Goal: Contribute content

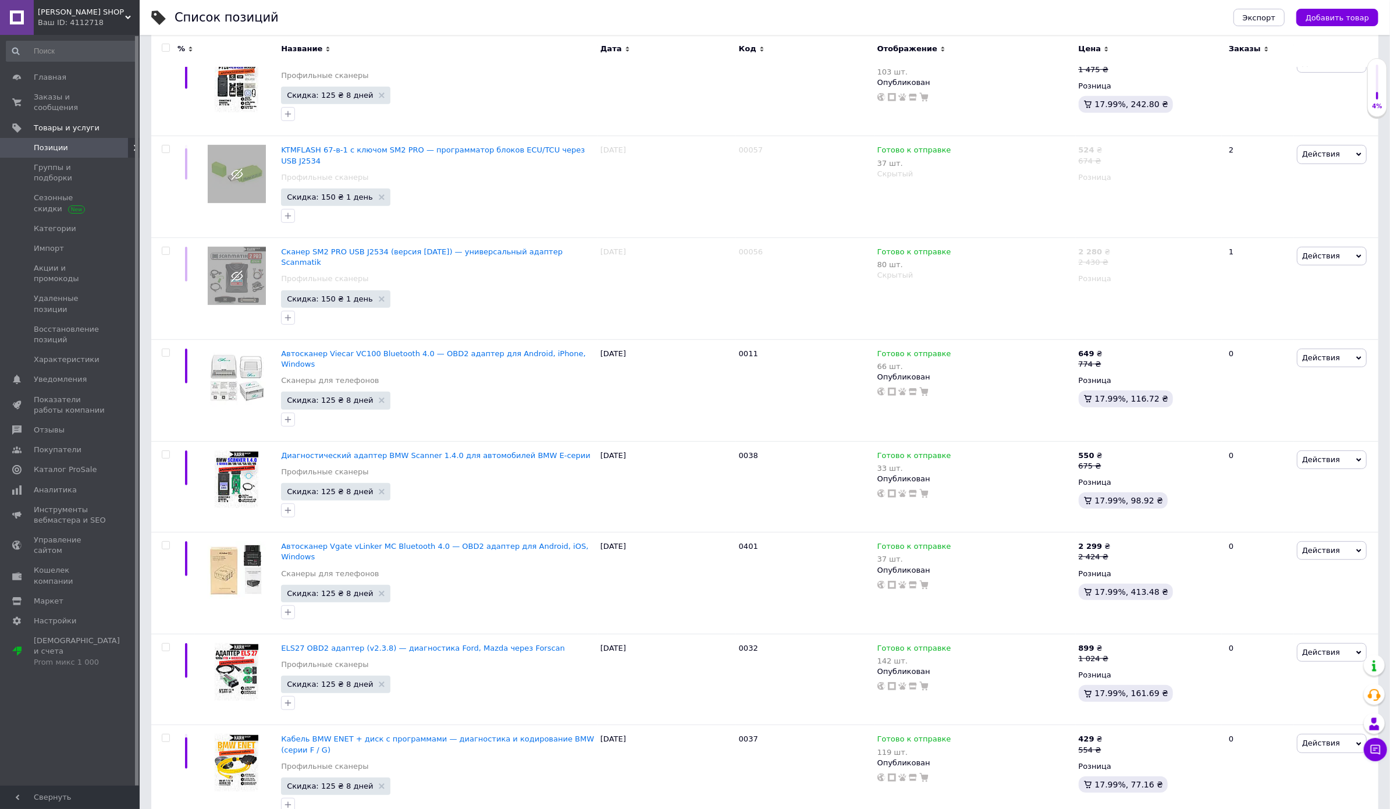
scroll to position [531, 0]
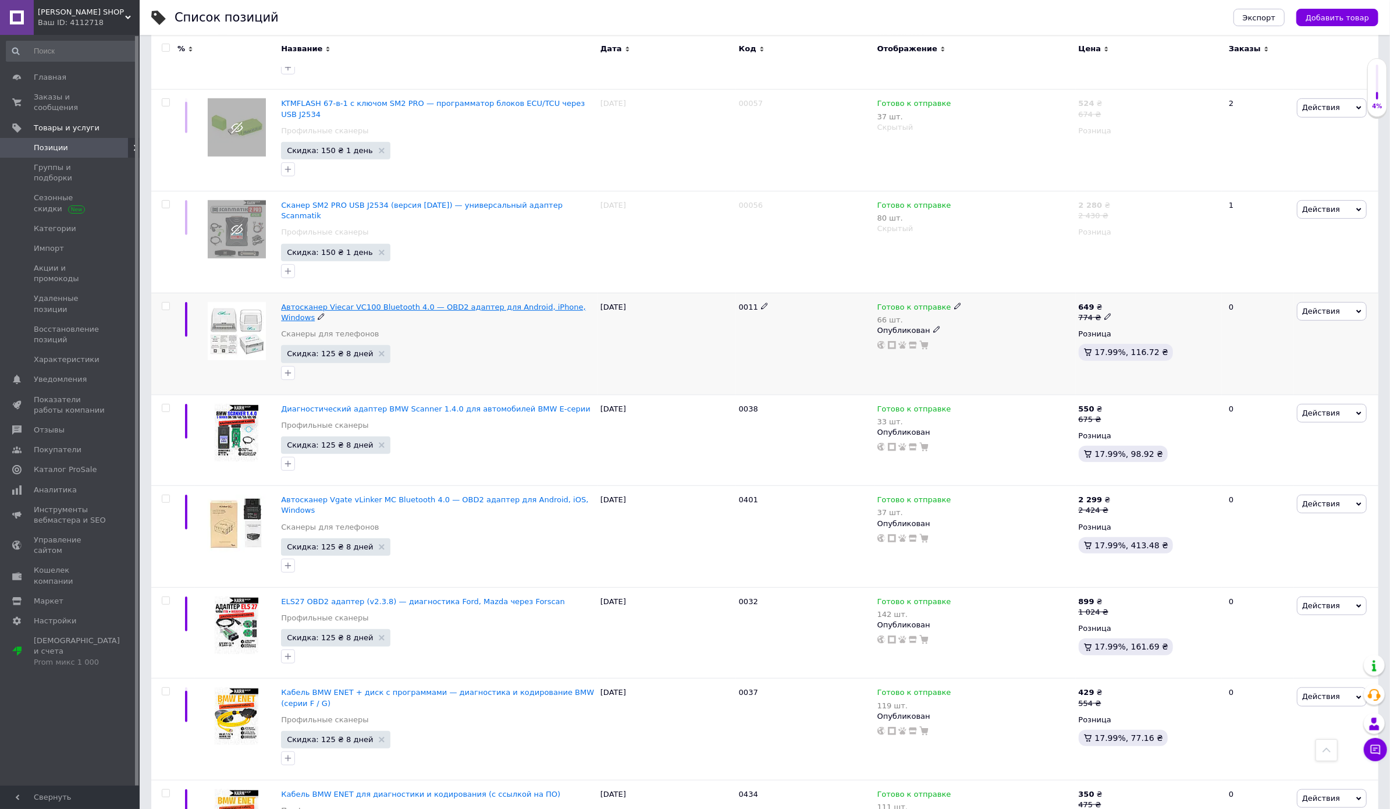
click at [327, 303] on span "Автосканер Viecar VC100 Bluetooth 4.0 — OBD2 адаптер для Android, iPhone, Windo…" at bounding box center [433, 312] width 305 height 19
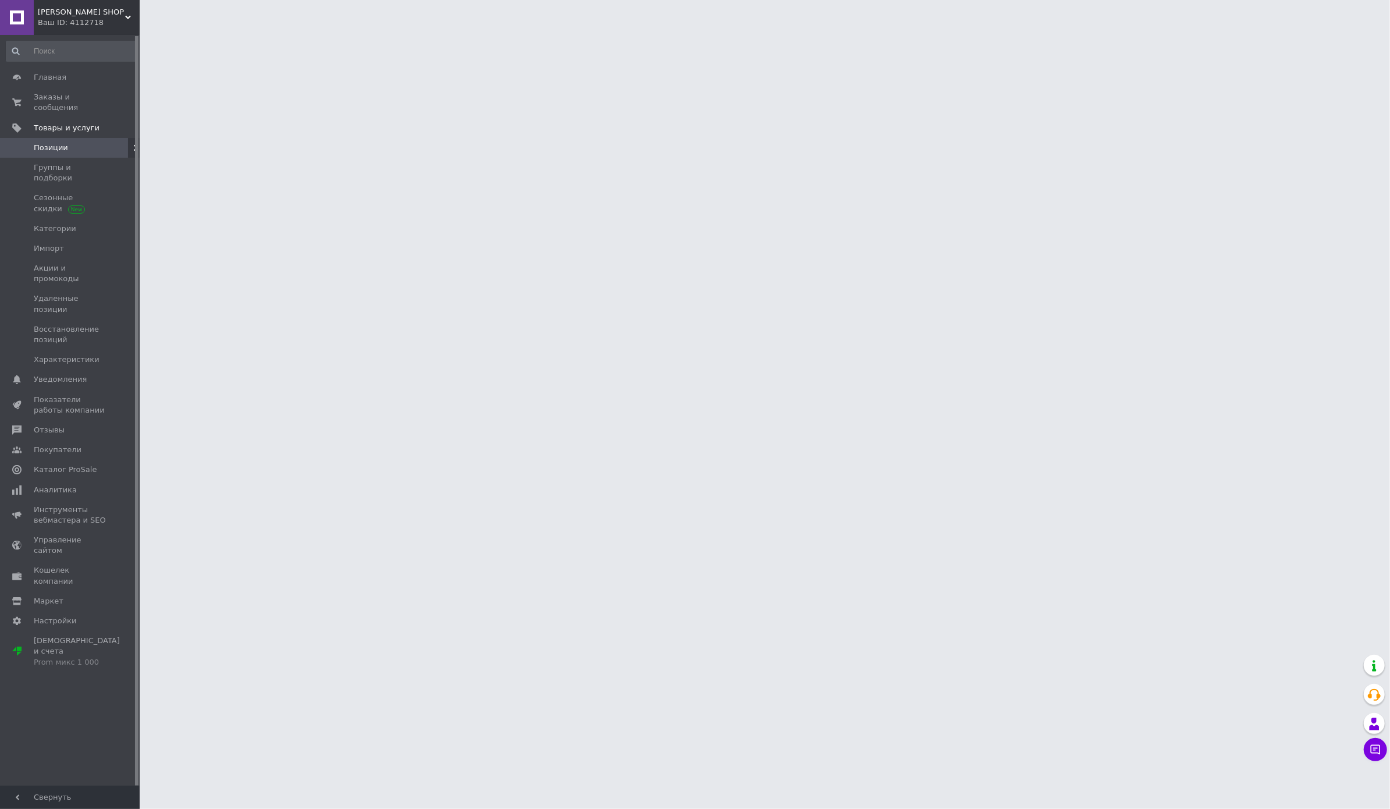
click at [327, 29] on html "[PERSON_NAME] SHOP Ваш ID: 4112718 Сайт [PERSON_NAME] SHOP Кабинет покупателя П…" at bounding box center [695, 14] width 1390 height 29
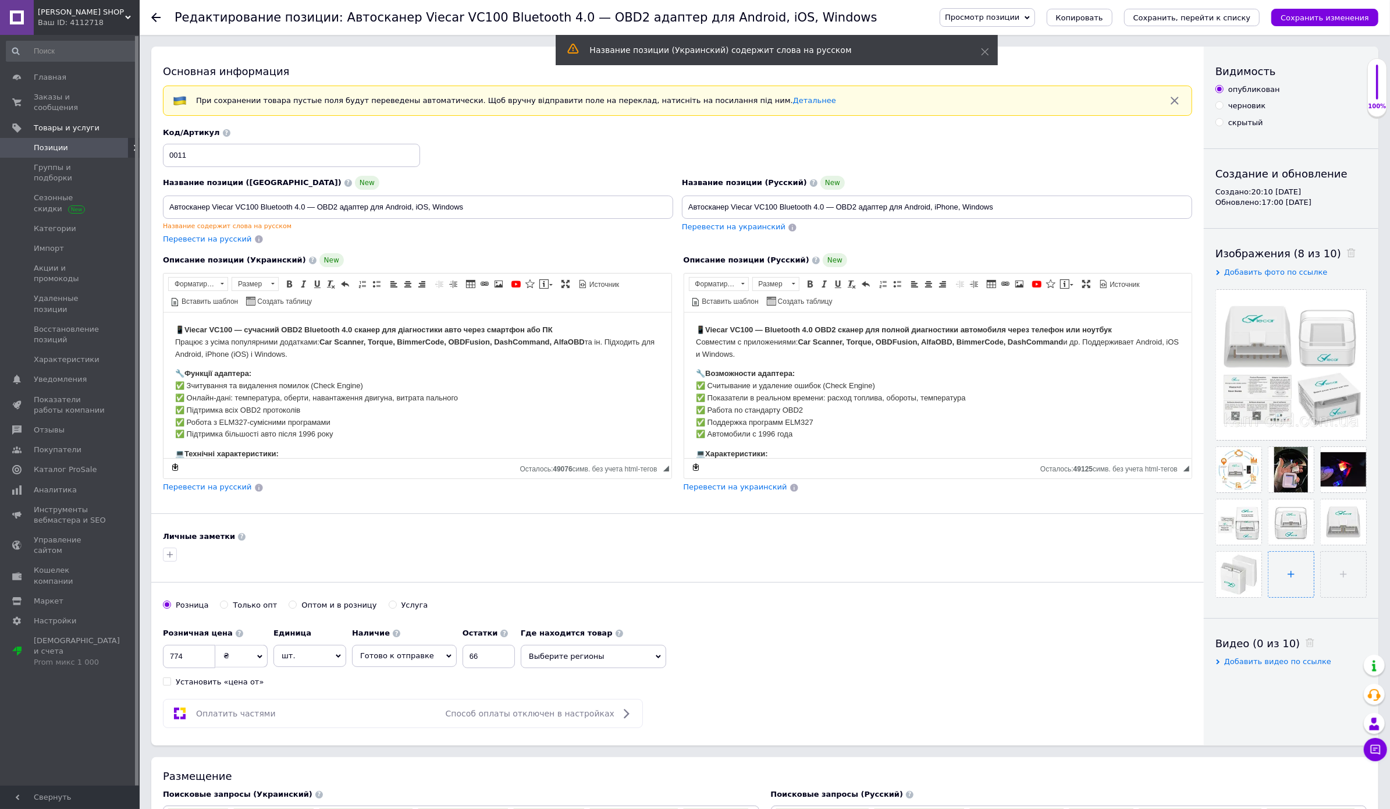
click at [1289, 597] on input "file" at bounding box center [1290, 574] width 45 height 45
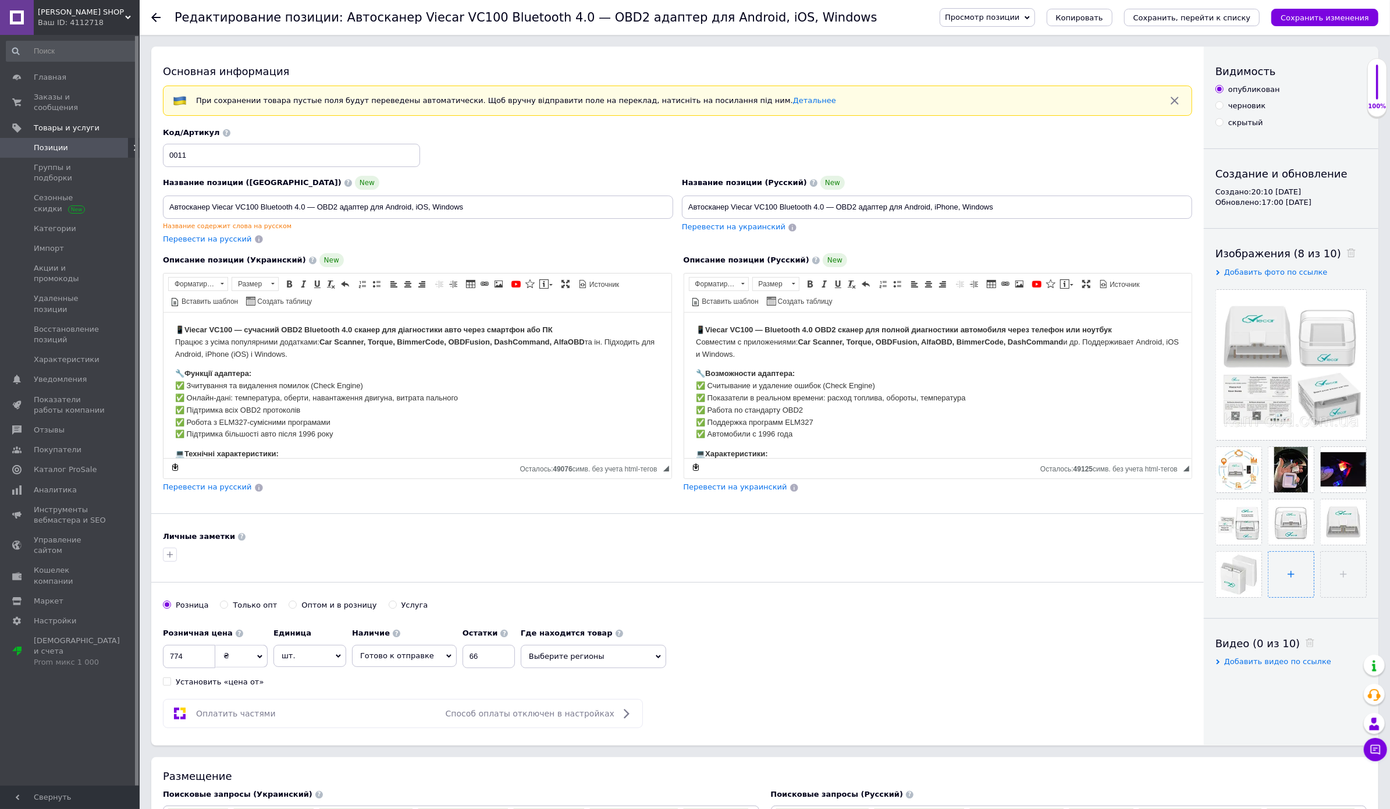
type input "C:\fakepath\Копия 6777829133 копия.jpg"
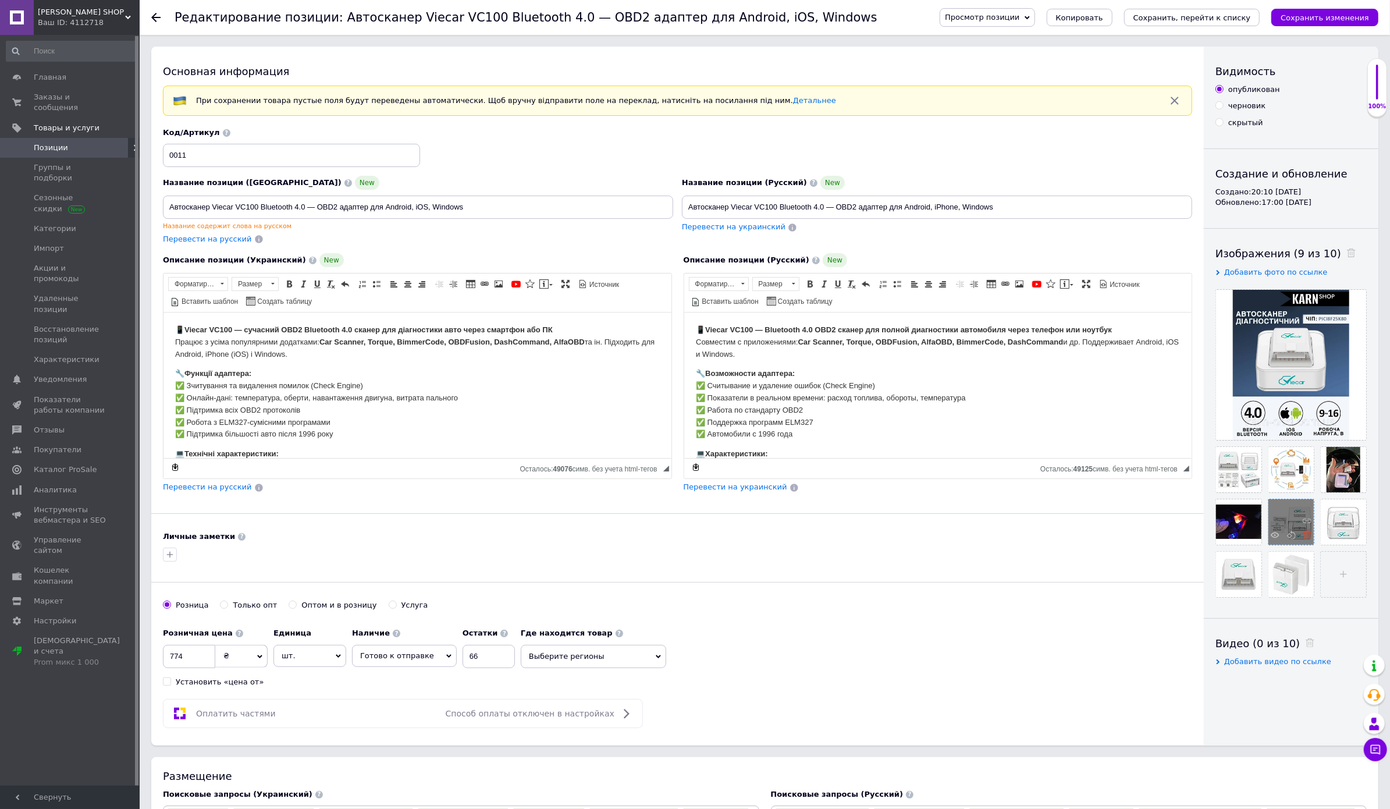
click at [1303, 539] on icon at bounding box center [1307, 535] width 9 height 9
click at [1288, 597] on input "file" at bounding box center [1290, 574] width 45 height 45
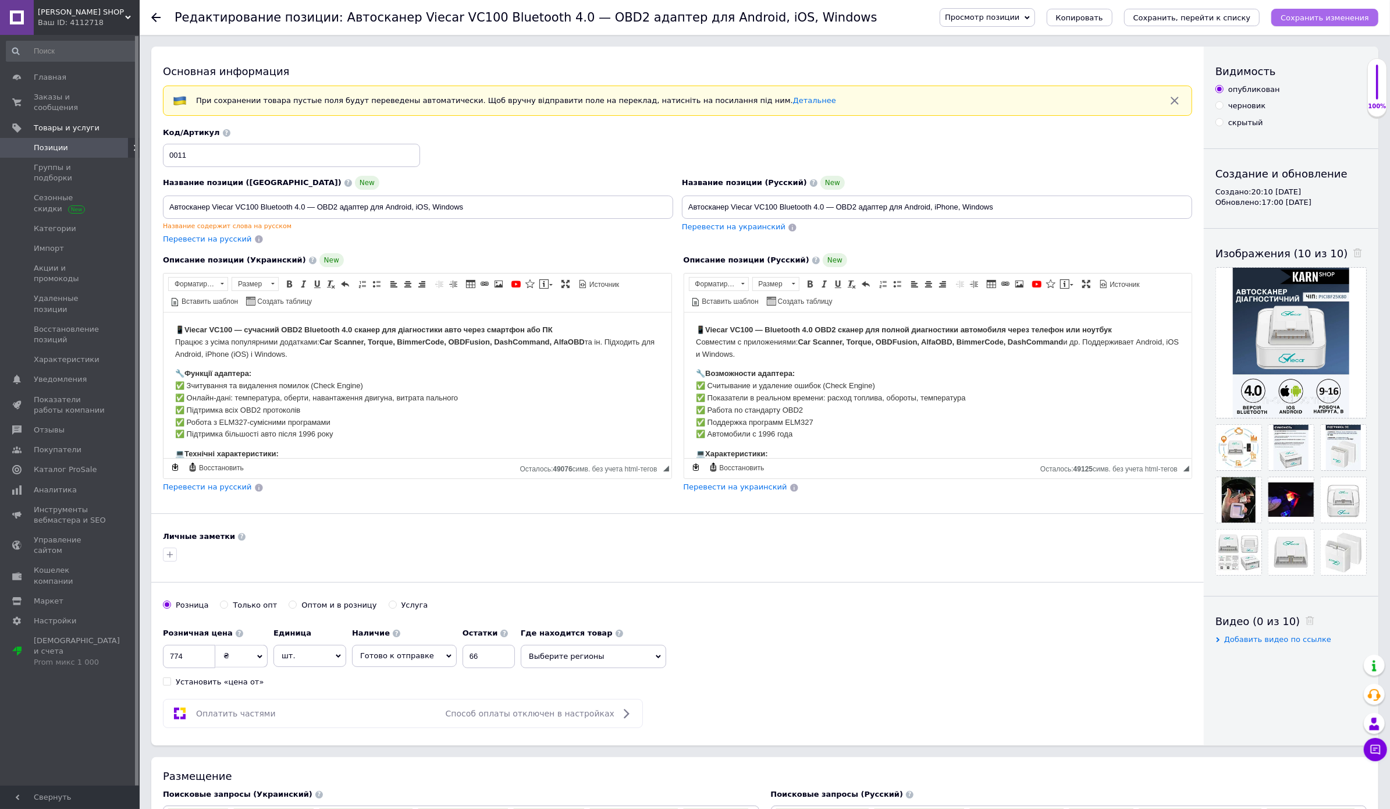
click at [1310, 17] on icon "Сохранить изменения" at bounding box center [1325, 17] width 88 height 9
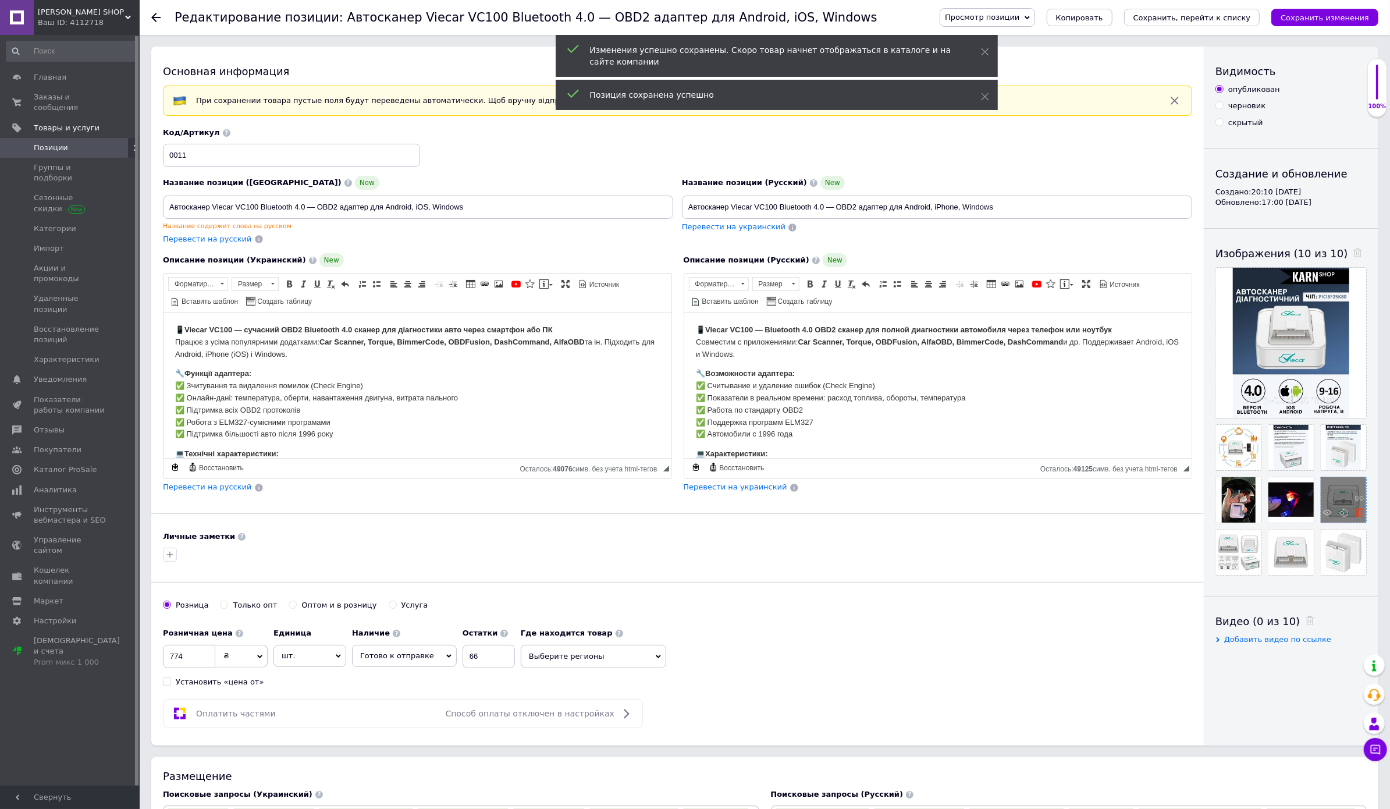
click at [1355, 517] on icon at bounding box center [1359, 512] width 9 height 9
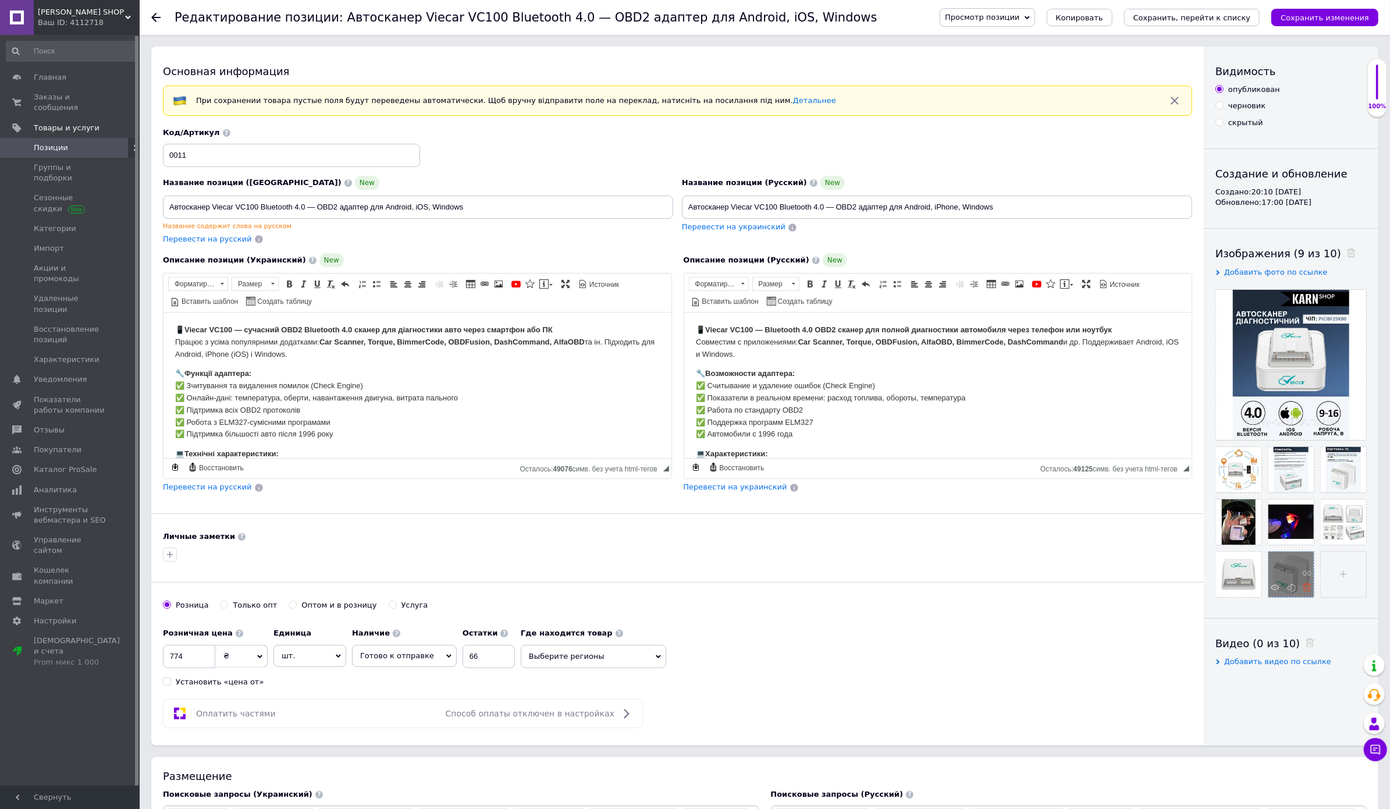
click at [1308, 592] on icon at bounding box center [1307, 587] width 9 height 9
click at [1258, 592] on icon at bounding box center [1254, 587] width 9 height 9
click at [969, 12] on span "Просмотр позиции" at bounding box center [987, 17] width 95 height 19
click at [981, 42] on li "Сохранить и посмотреть на сайте" at bounding box center [1019, 39] width 158 height 16
click at [1254, 481] on use at bounding box center [1254, 482] width 9 height 9
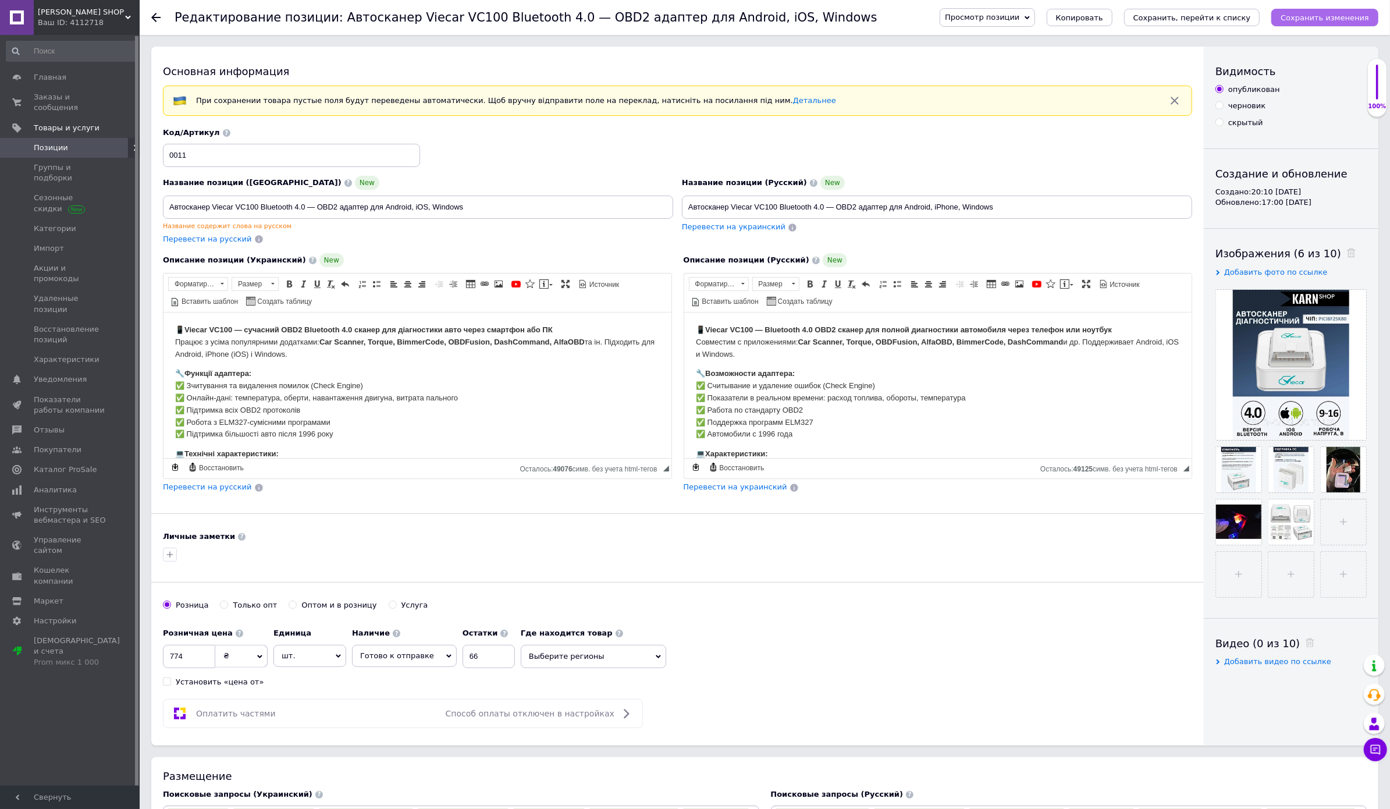
click at [1311, 15] on icon "Сохранить изменения" at bounding box center [1325, 17] width 88 height 9
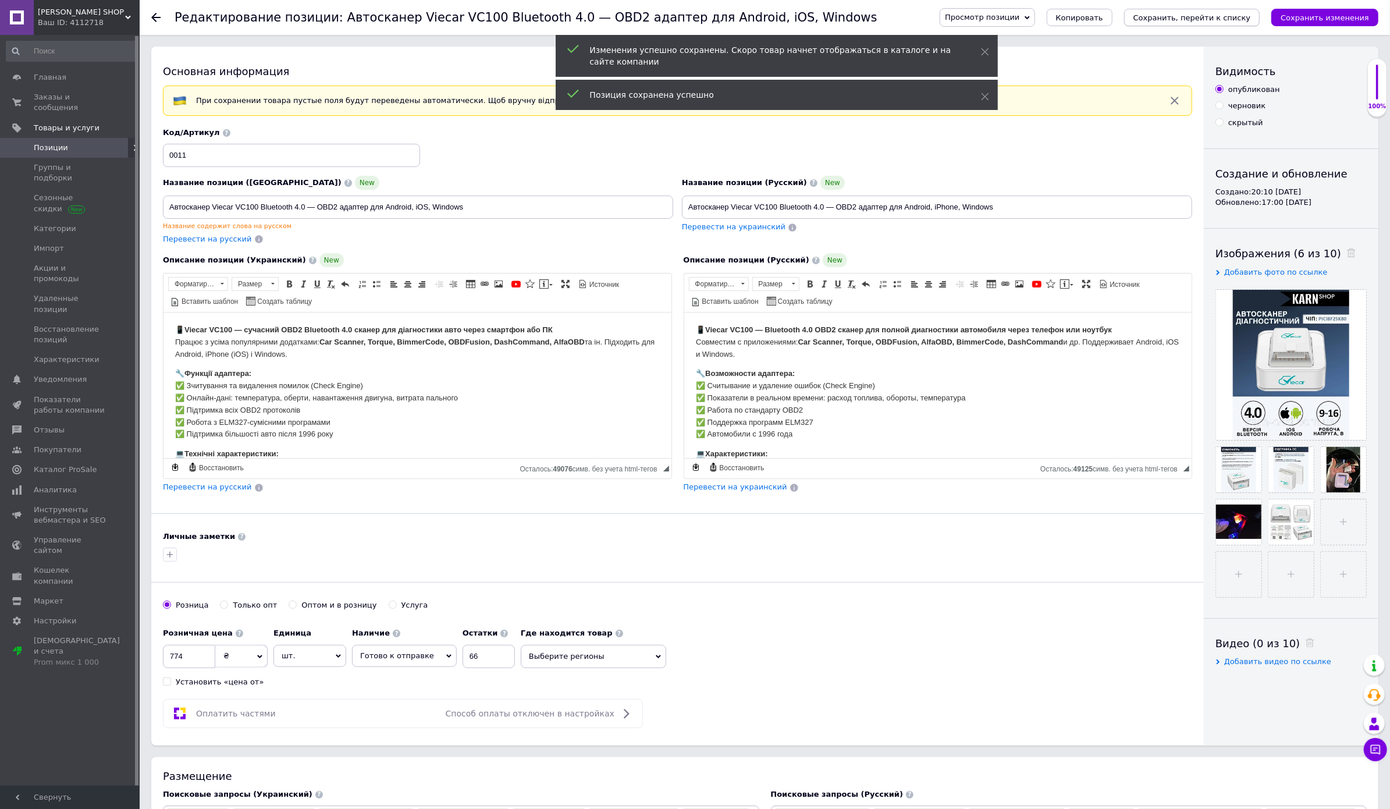
click at [1182, 15] on icon "Сохранить, перейти к списку" at bounding box center [1192, 17] width 118 height 9
